Goal: Use online tool/utility

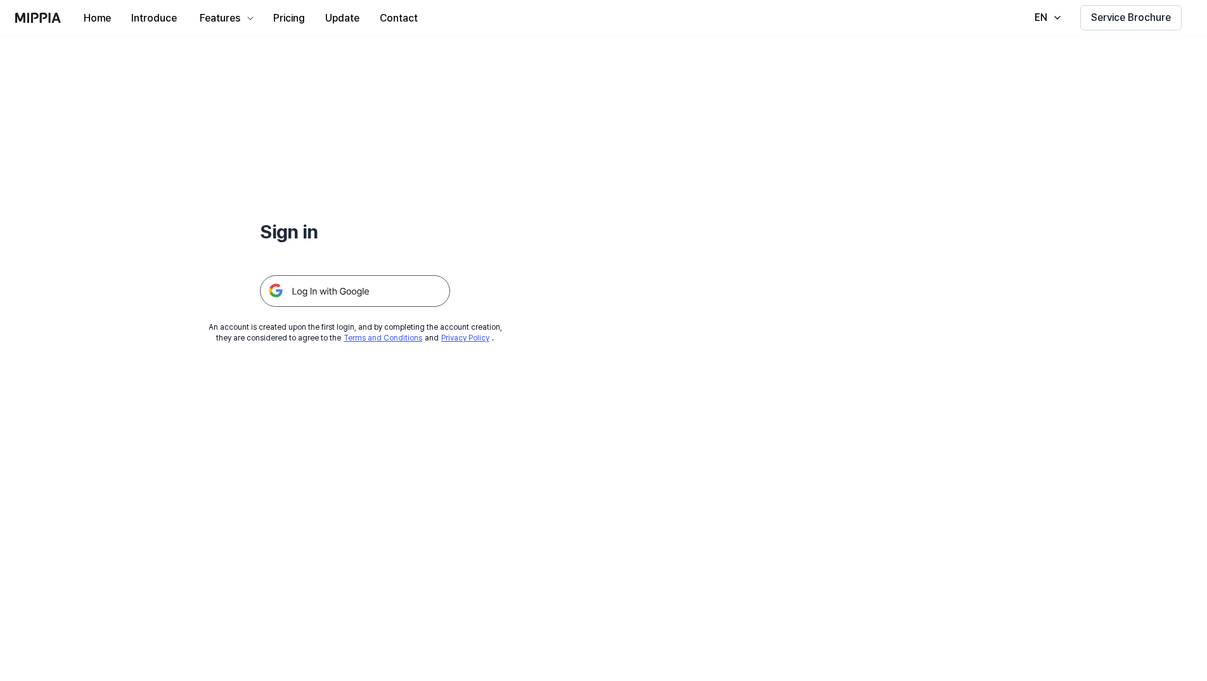
click at [382, 286] on img at bounding box center [355, 291] width 190 height 32
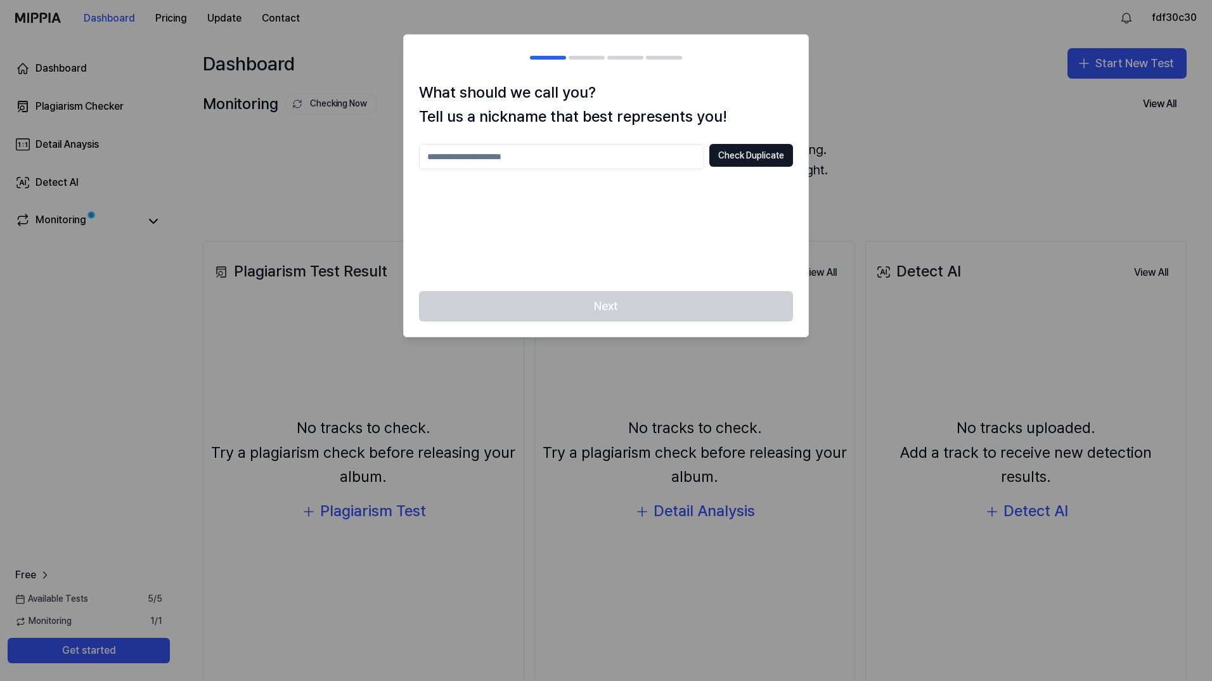
click at [506, 161] on input "text" at bounding box center [561, 156] width 285 height 25
type input "*******"
click at [769, 149] on button "Check Duplicate" at bounding box center [751, 155] width 84 height 23
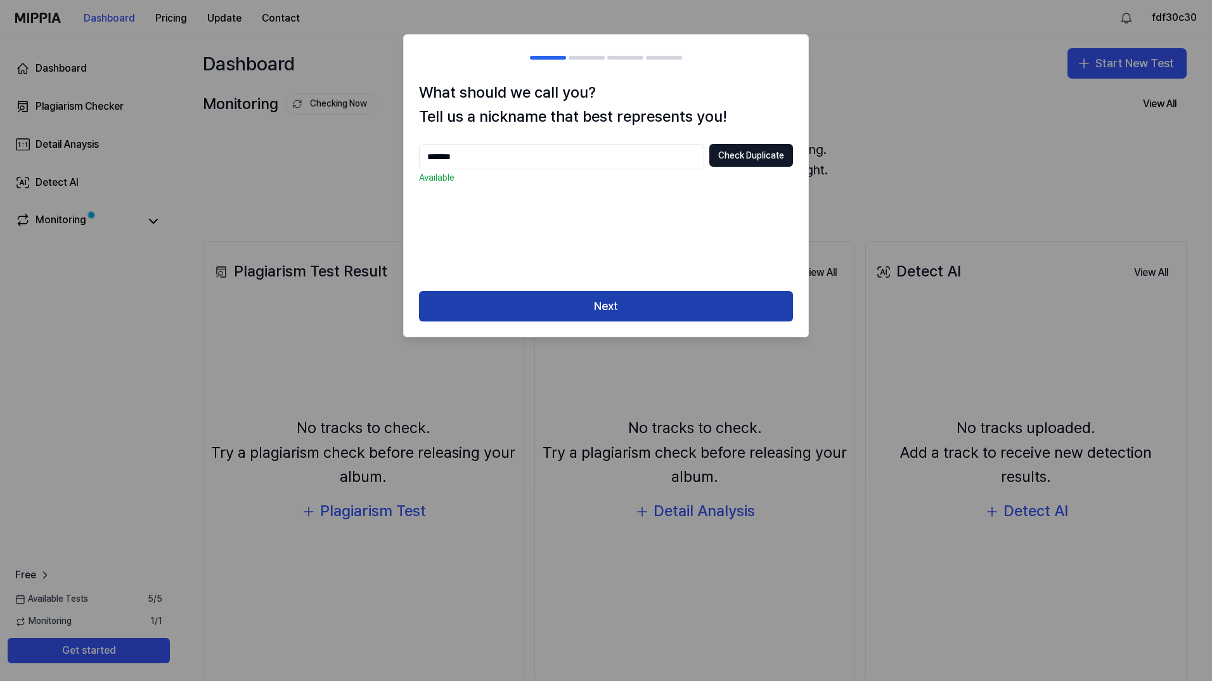
click at [602, 301] on button "Next" at bounding box center [606, 306] width 374 height 30
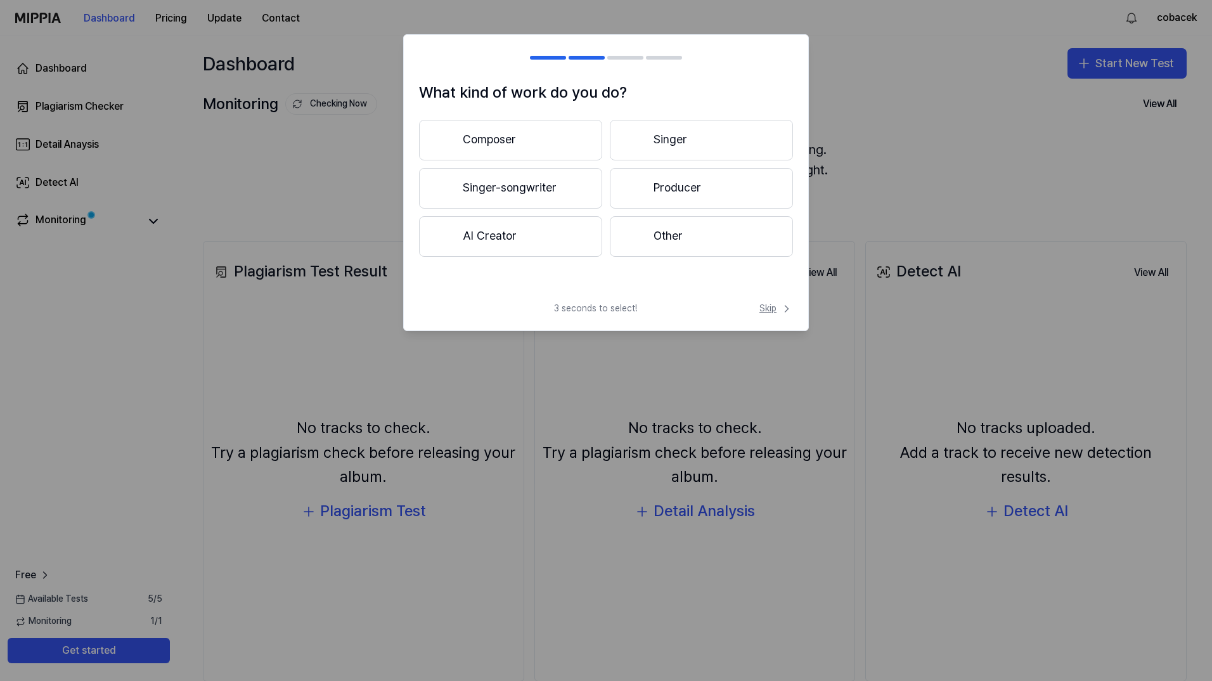
click at [770, 311] on span "Skip" at bounding box center [776, 308] width 34 height 13
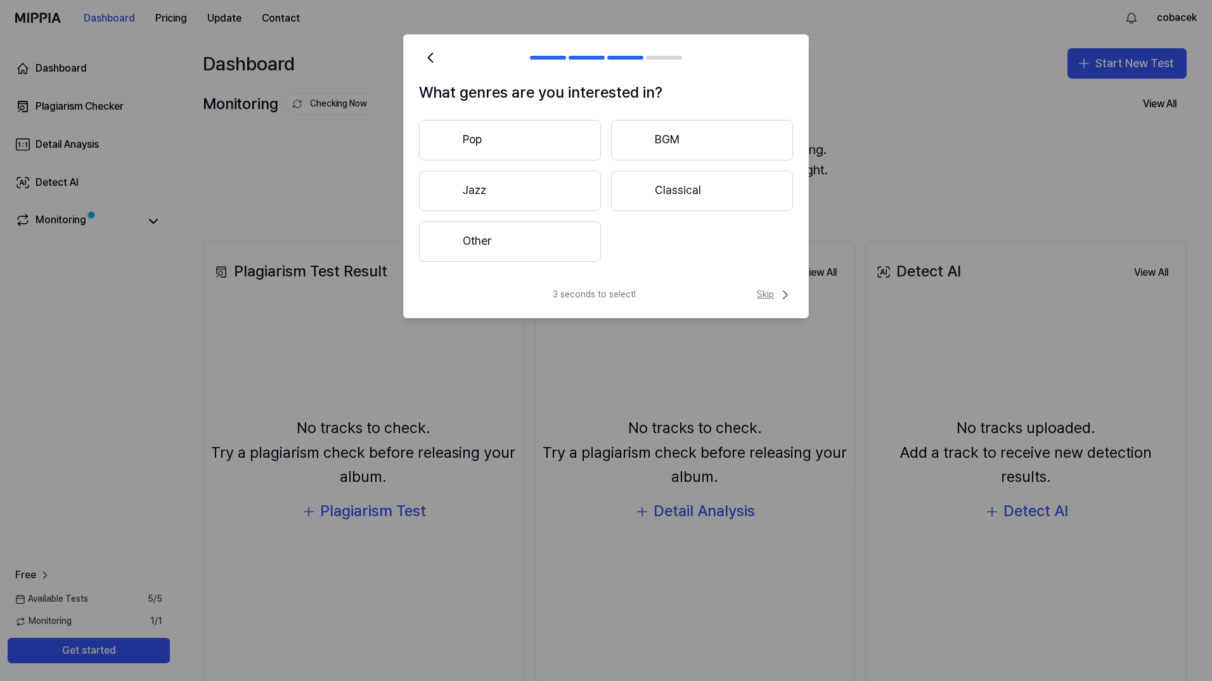
click at [776, 299] on span "Skip" at bounding box center [775, 294] width 36 height 15
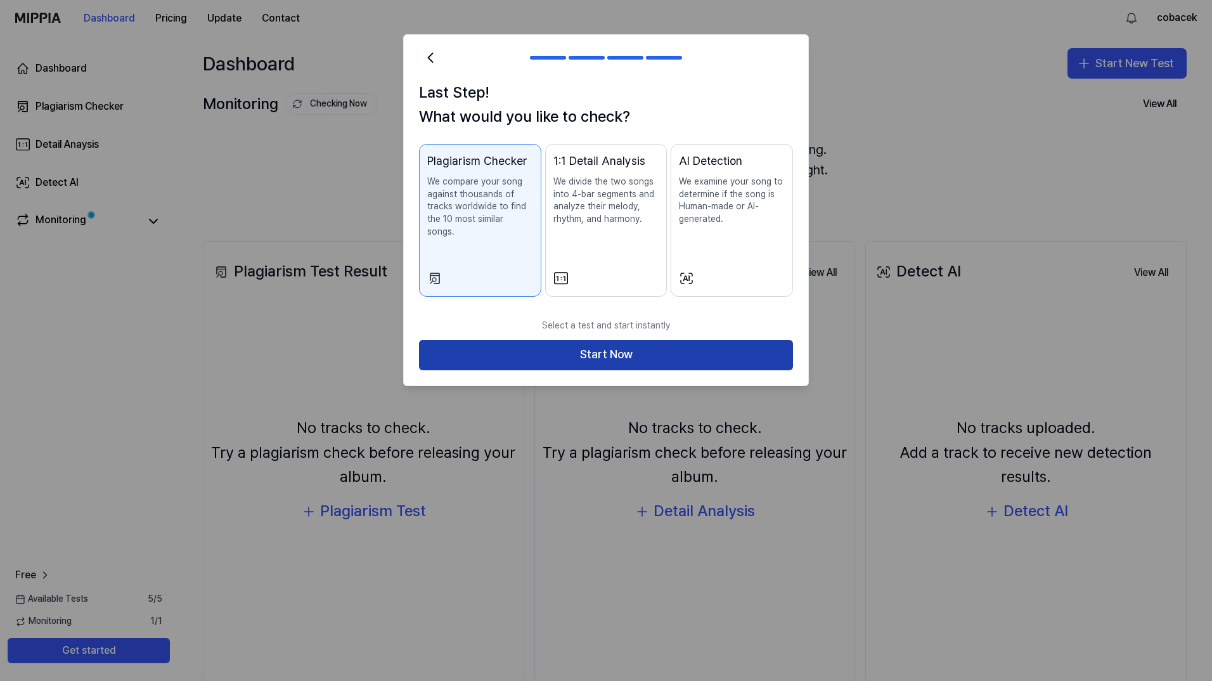
click at [653, 351] on button "Start Now" at bounding box center [606, 355] width 374 height 30
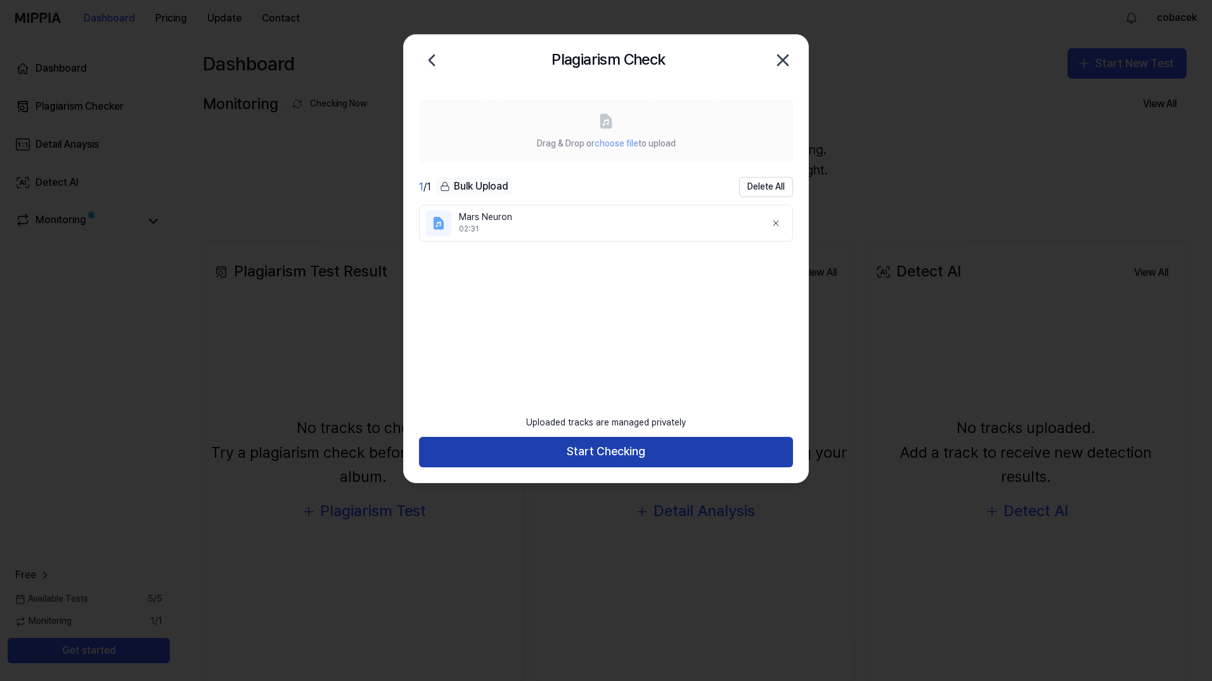
click at [602, 453] on button "Start Checking" at bounding box center [606, 452] width 374 height 30
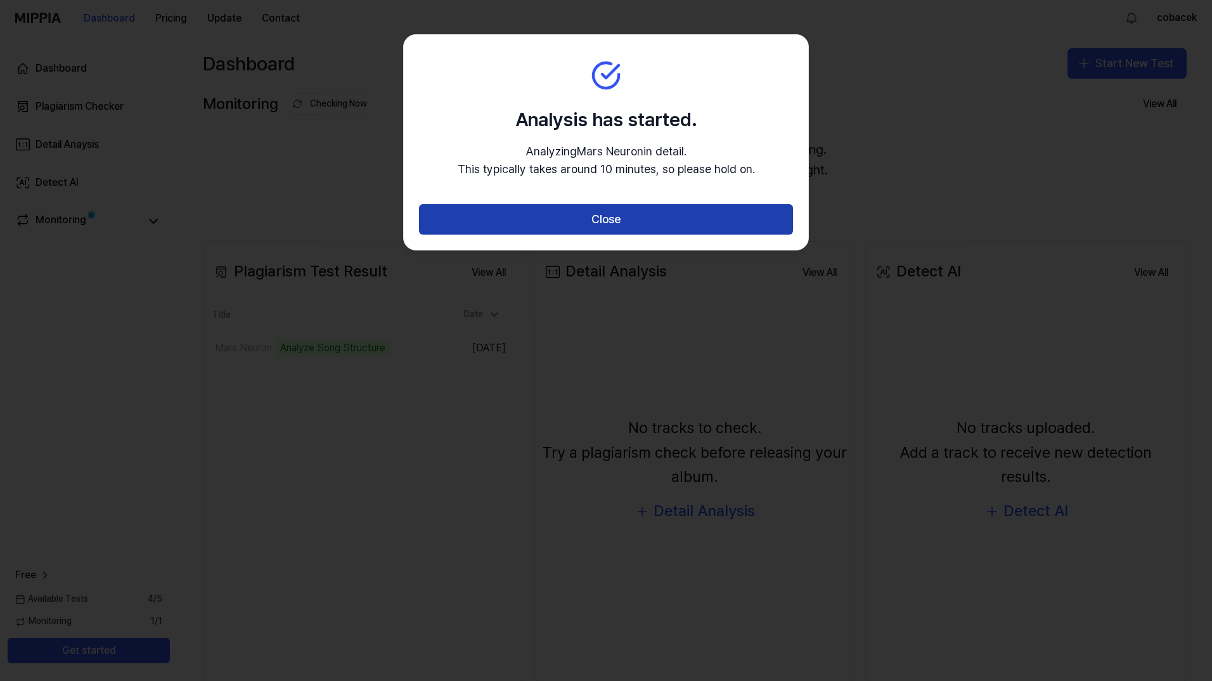
click at [657, 218] on button "Close" at bounding box center [606, 219] width 374 height 30
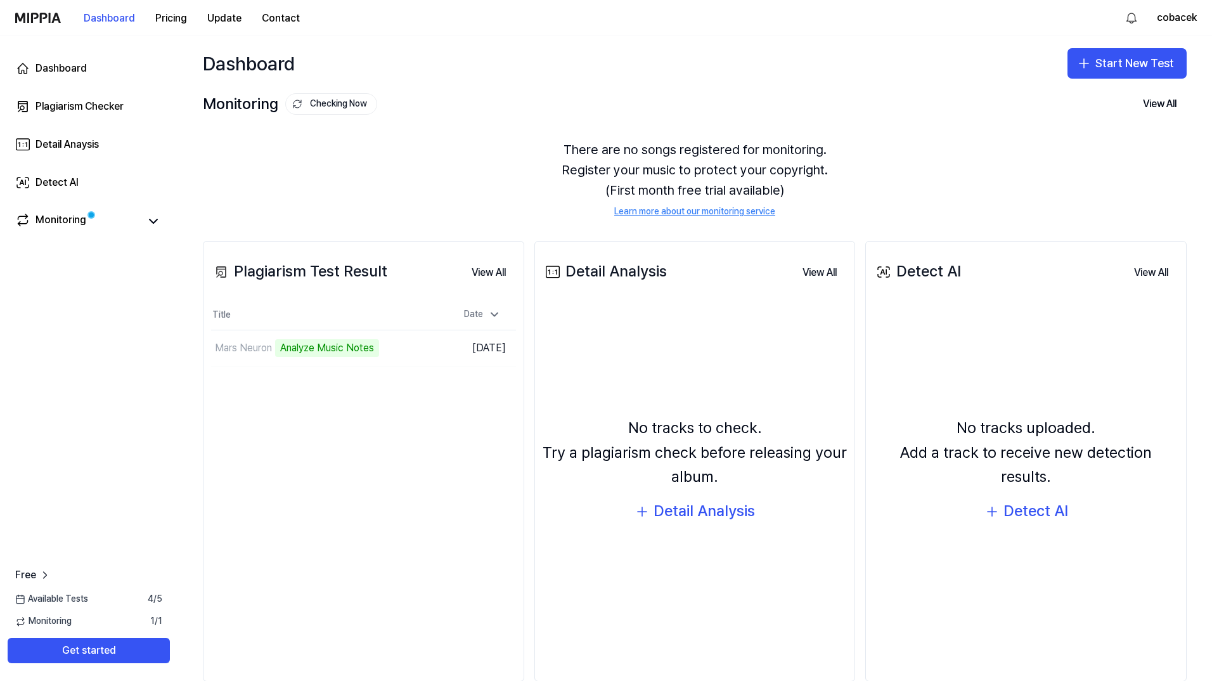
scroll to position [26, 0]
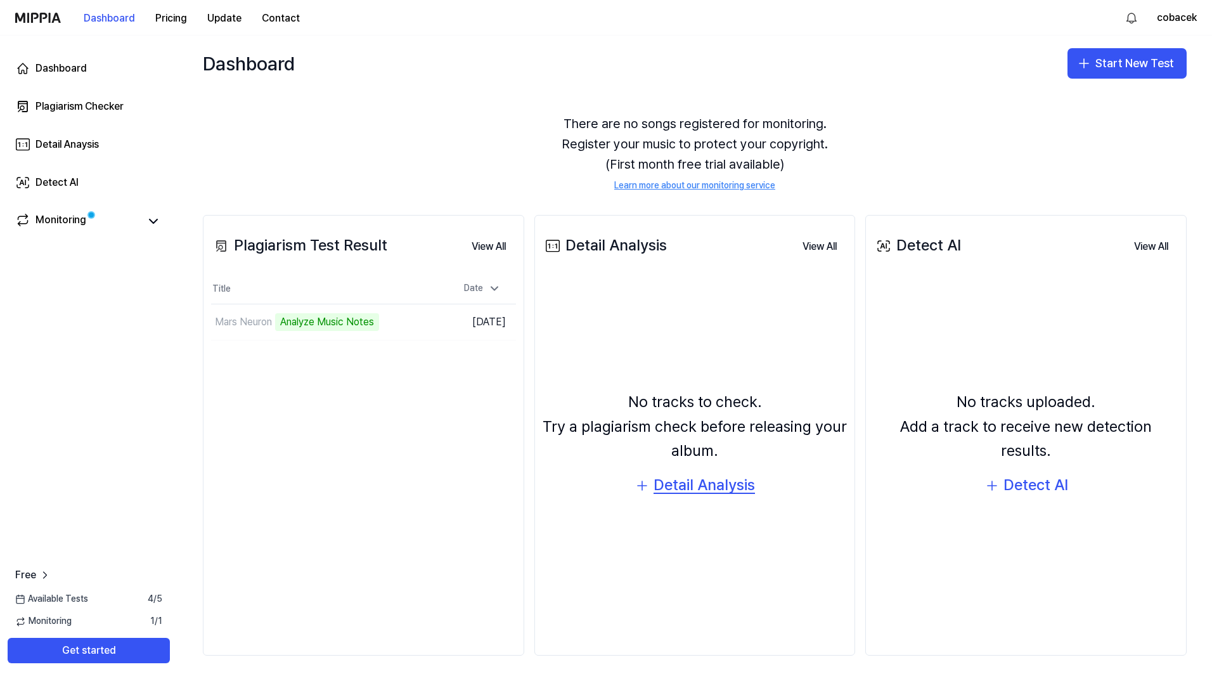
click at [688, 485] on div "Detail Analysis" at bounding box center [703, 485] width 101 height 24
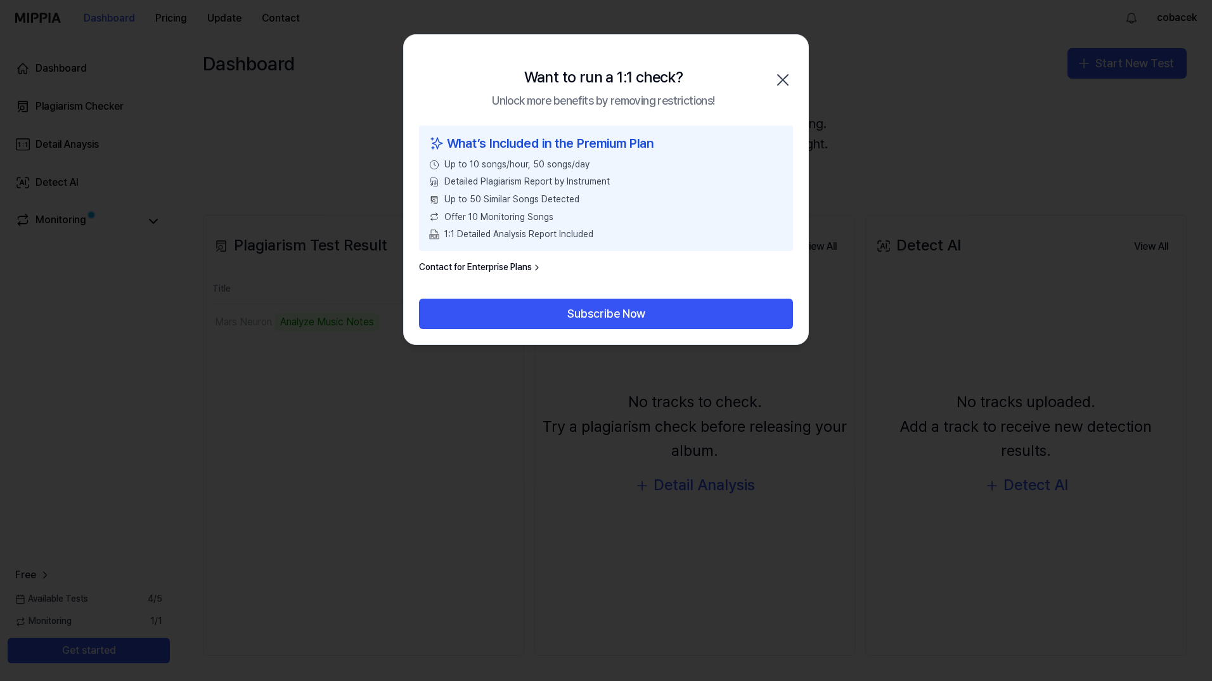
click at [783, 74] on icon "button" at bounding box center [783, 80] width 20 height 20
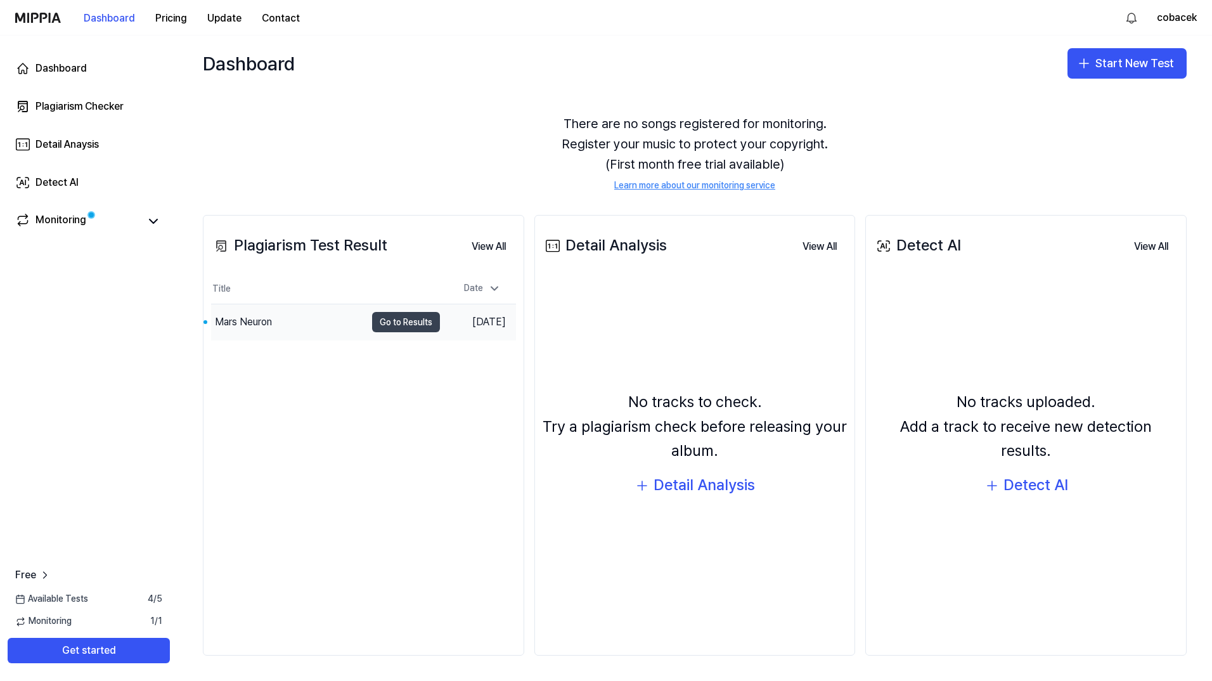
drag, startPoint x: 399, startPoint y: 321, endPoint x: 390, endPoint y: 313, distance: 11.7
click at [390, 313] on button "Go to Results" at bounding box center [406, 322] width 68 height 20
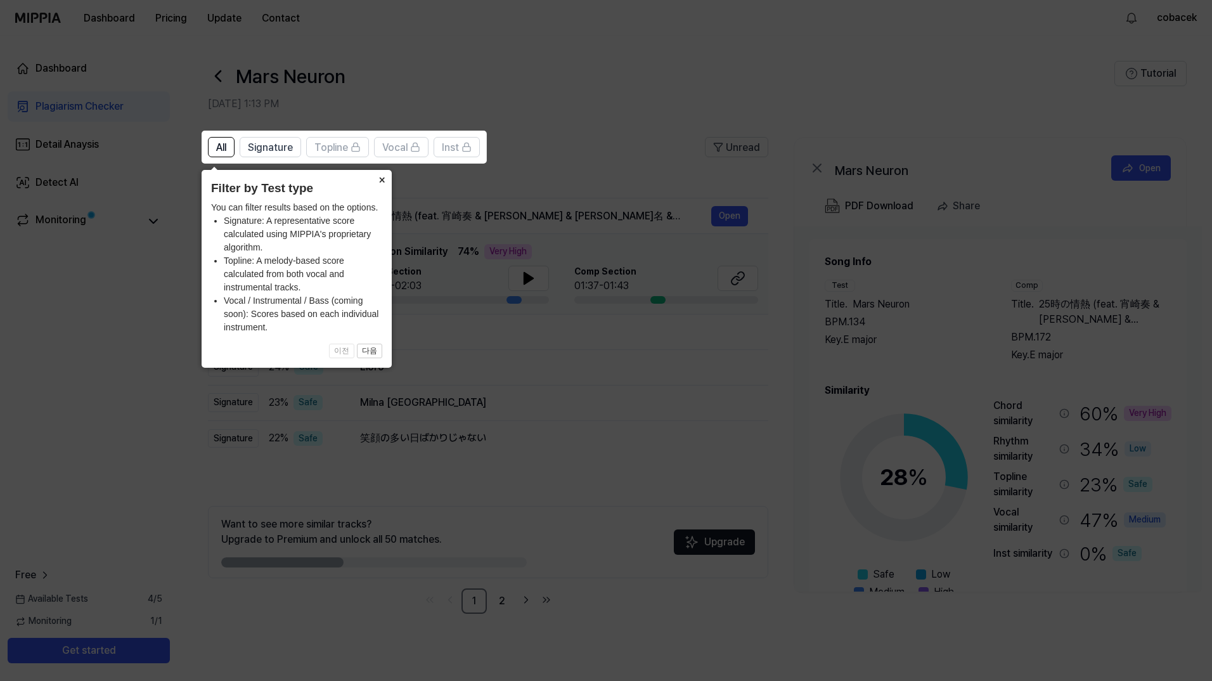
click at [382, 180] on button "×" at bounding box center [381, 179] width 20 height 18
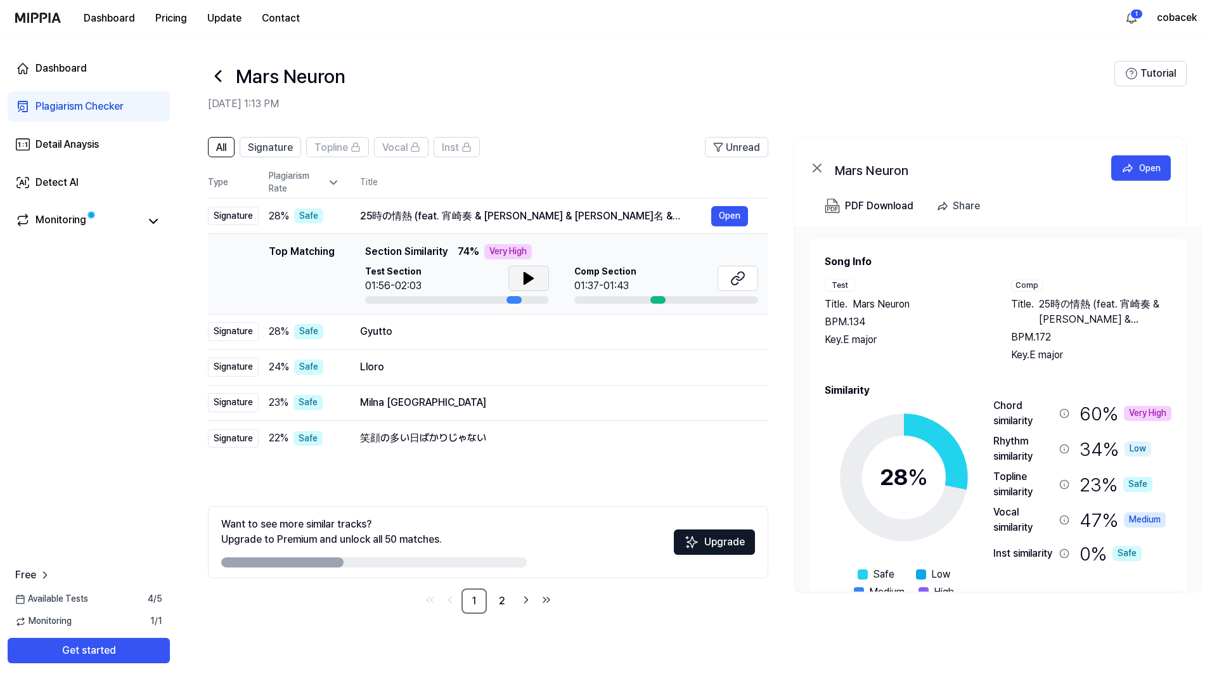
click at [526, 269] on button at bounding box center [528, 278] width 41 height 25
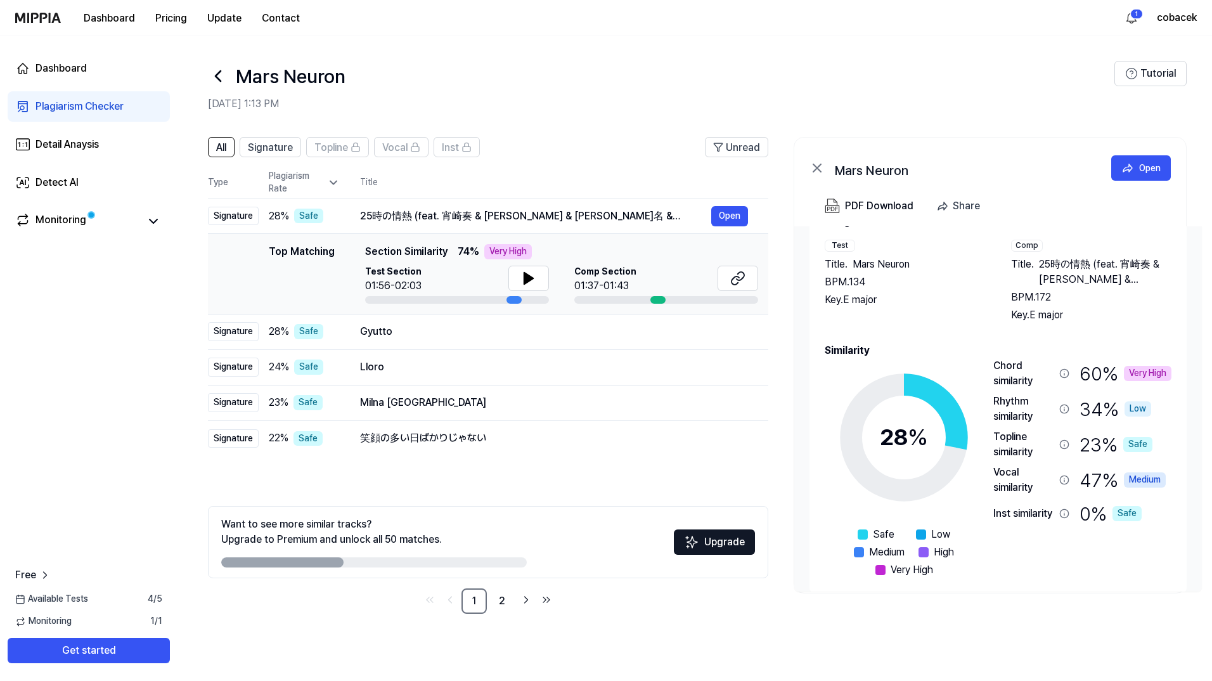
scroll to position [39, 0]
click at [738, 215] on button "Open" at bounding box center [729, 216] width 37 height 20
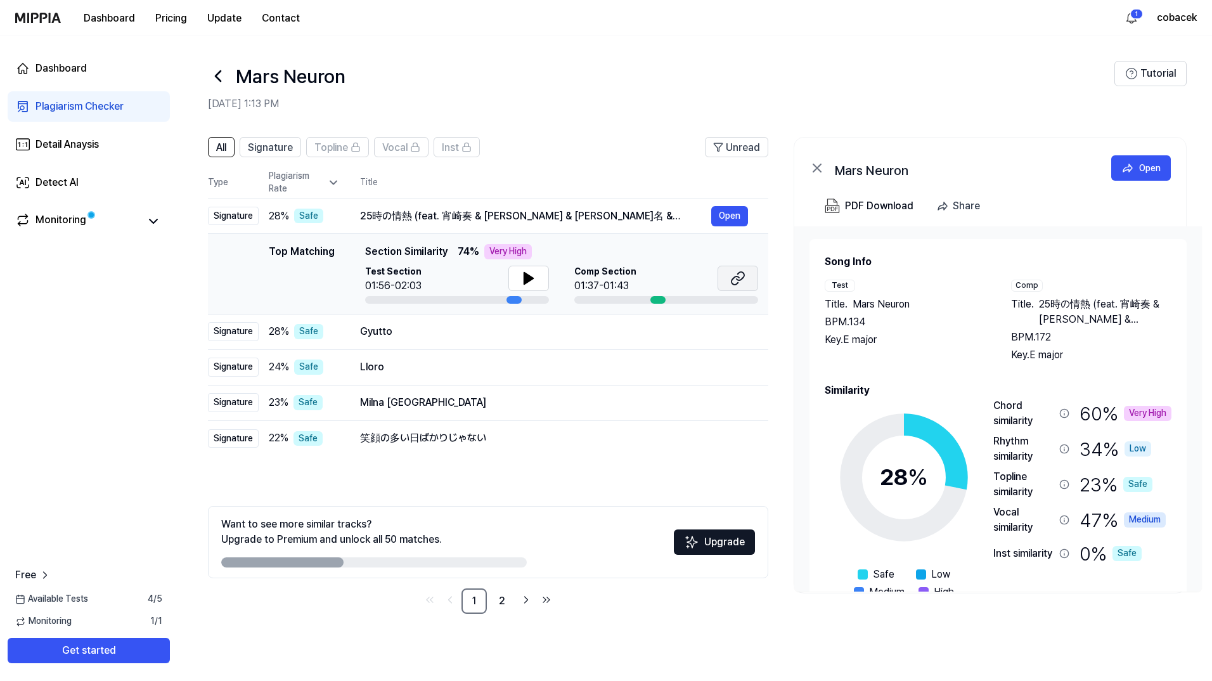
click at [736, 283] on icon at bounding box center [737, 278] width 15 height 15
drag, startPoint x: 361, startPoint y: 218, endPoint x: 960, endPoint y: 224, distance: 599.0
click at [960, 224] on div "All Signature Topline Vocal Inst Unread All Signature Topline Vocal Inst Type P…" at bounding box center [694, 381] width 1034 height 515
drag, startPoint x: 1039, startPoint y: 302, endPoint x: 997, endPoint y: 122, distance: 184.8
click at [997, 122] on div "Mars Neuron Oct 15, 2025, 1:13 PM Tutorial All Signature Topline Vocal Inst Unr…" at bounding box center [694, 357] width 1034 height 645
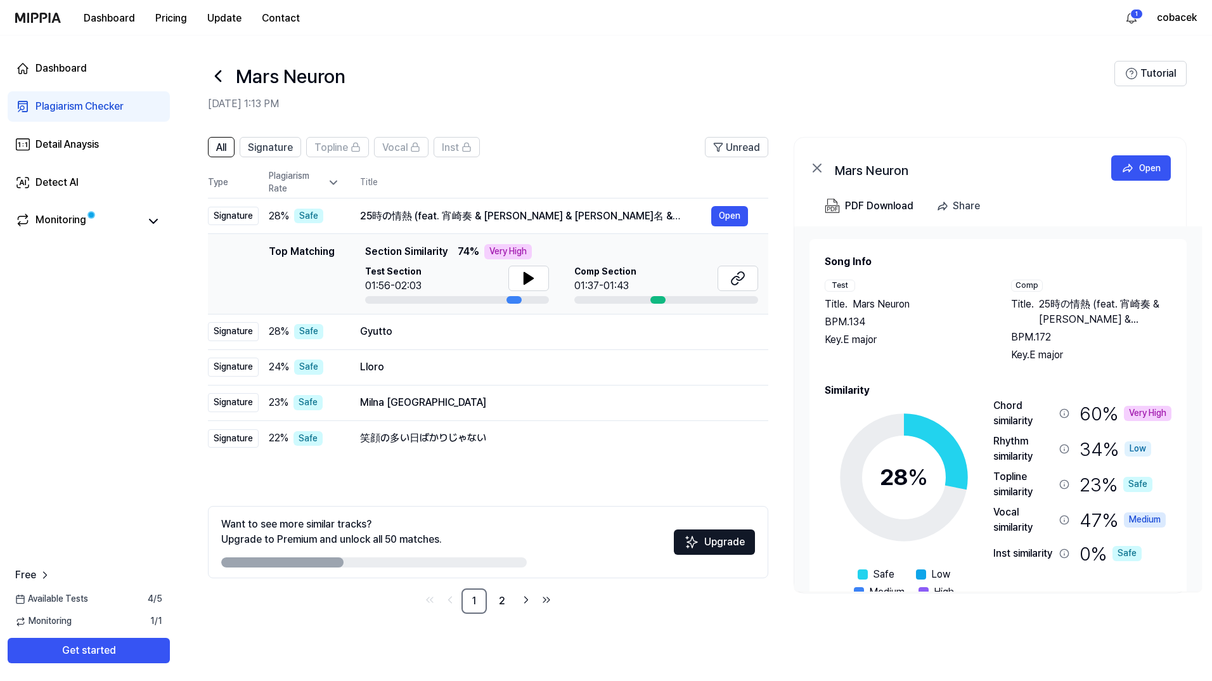
click at [541, 85] on div "Mars Neuron" at bounding box center [661, 76] width 906 height 30
click at [544, 35] on nav "Dashboard Pricing Update Contact 1 cobacek" at bounding box center [606, 17] width 1212 height 35
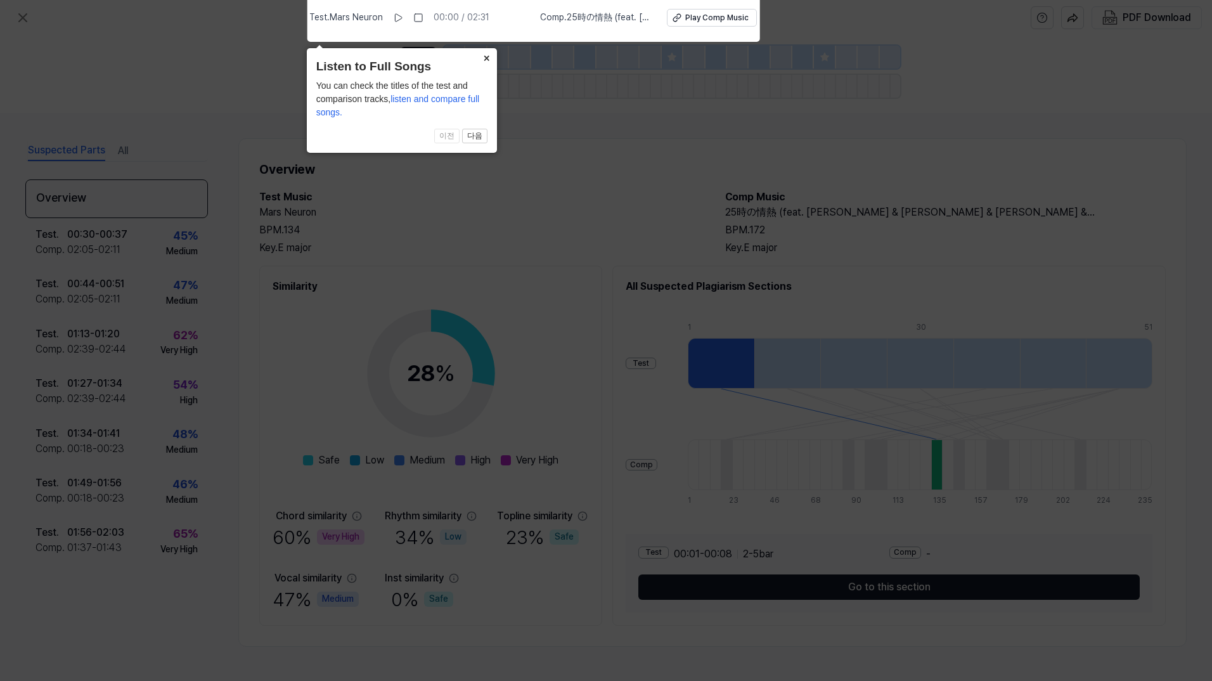
click at [489, 57] on button "×" at bounding box center [487, 57] width 20 height 18
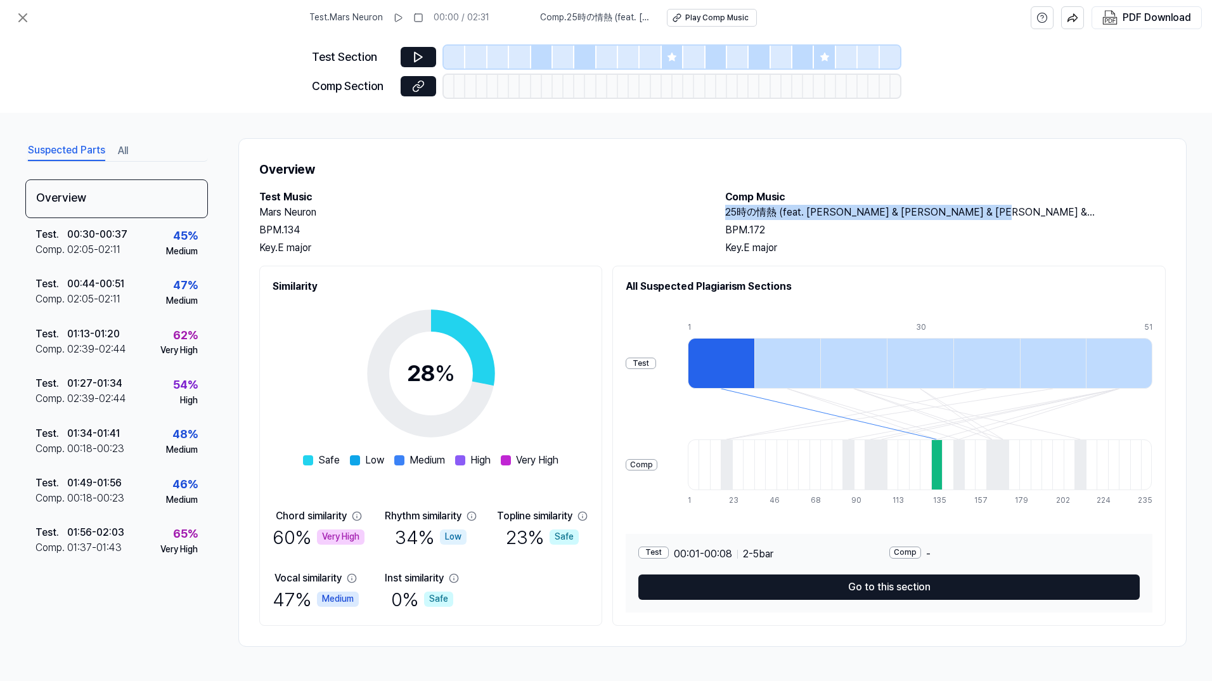
drag, startPoint x: 726, startPoint y: 210, endPoint x: 1058, endPoint y: 208, distance: 332.8
click at [1058, 208] on h2 "25時の情熱 (feat. 宵崎奏 & 朝比奈まふゆ & 東雲絵名 & 暁山瑞希 & KAITO)" at bounding box center [945, 212] width 441 height 15
copy h2 "25時の情熱 (feat. 宵崎奏 & 朝比奈まふゆ & 東雲絵名 & 暁山瑞希 & KAITO)"
click at [1050, 212] on h2 "25時の情熱 (feat. 宵崎奏 & 朝比奈まふゆ & 東雲絵名 & 暁山瑞希 & KAITO)" at bounding box center [945, 212] width 441 height 15
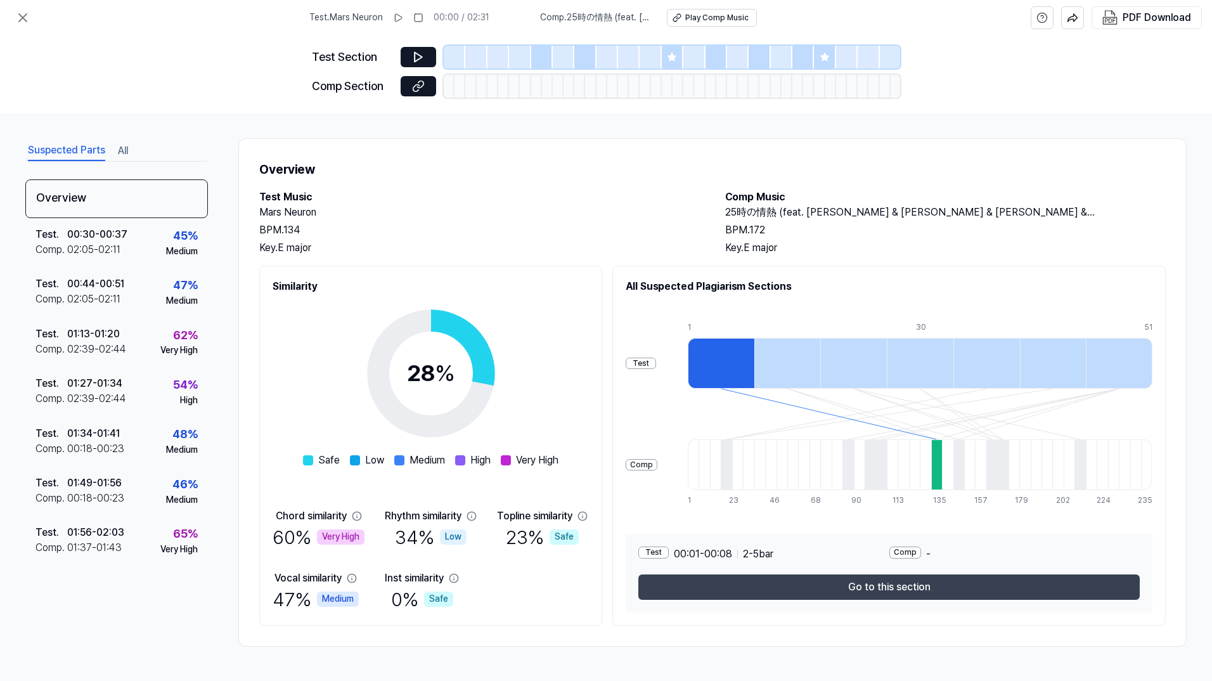
click at [897, 581] on button "Go to this section" at bounding box center [888, 586] width 501 height 25
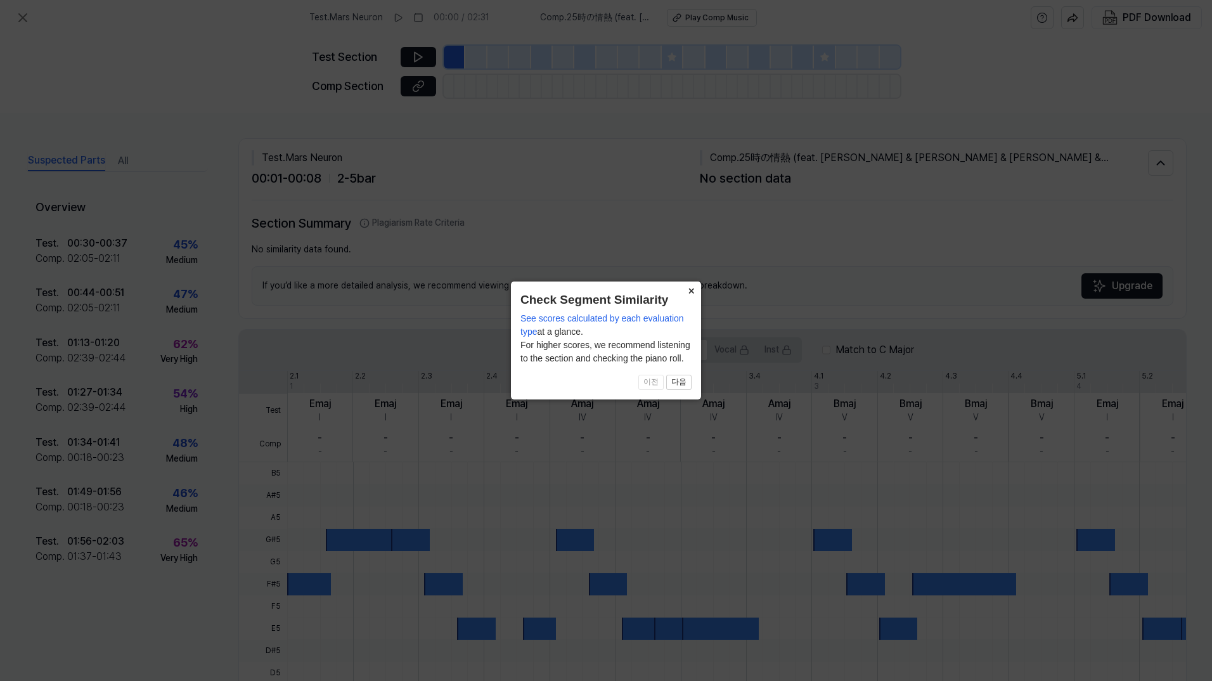
click at [686, 293] on button "×" at bounding box center [691, 290] width 20 height 18
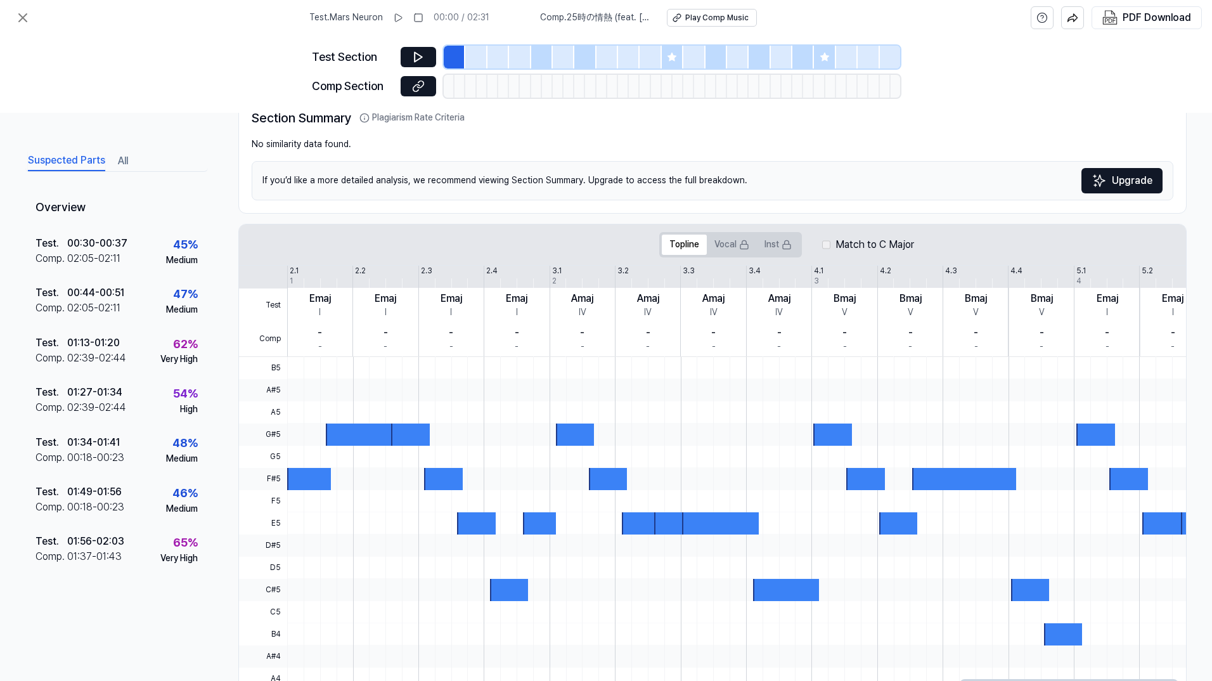
scroll to position [162, 0]
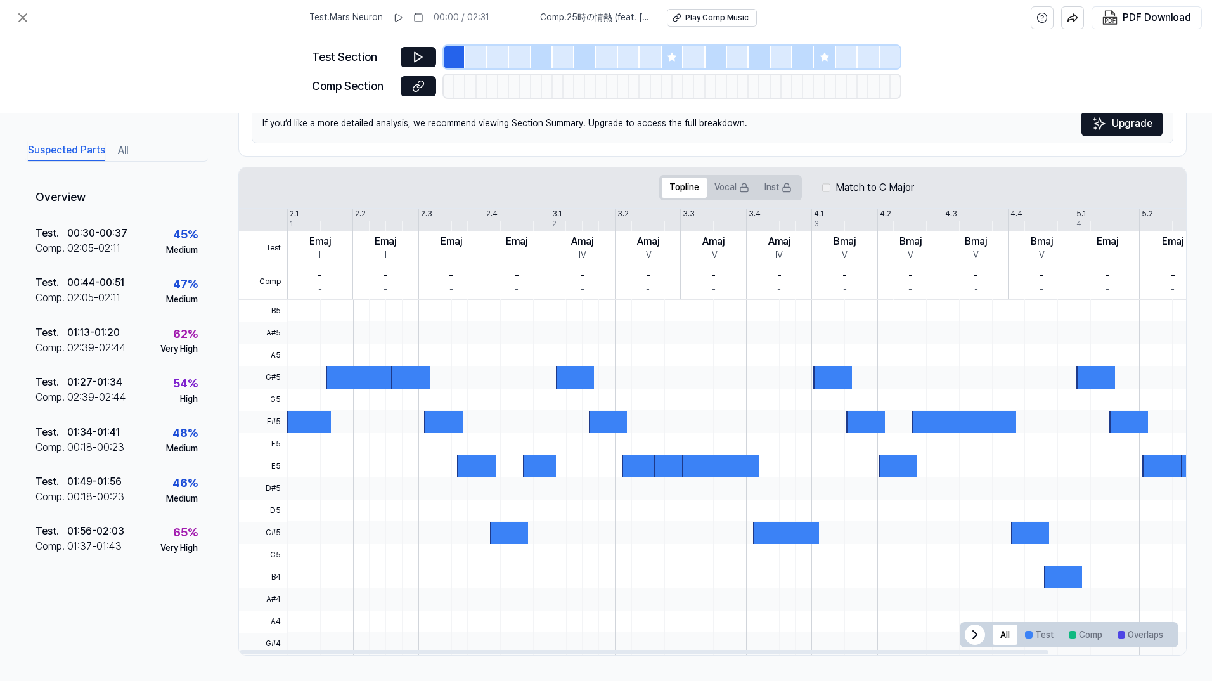
click at [293, 218] on div "2.1" at bounding box center [294, 214] width 9 height 11
